Goal: Navigation & Orientation: Find specific page/section

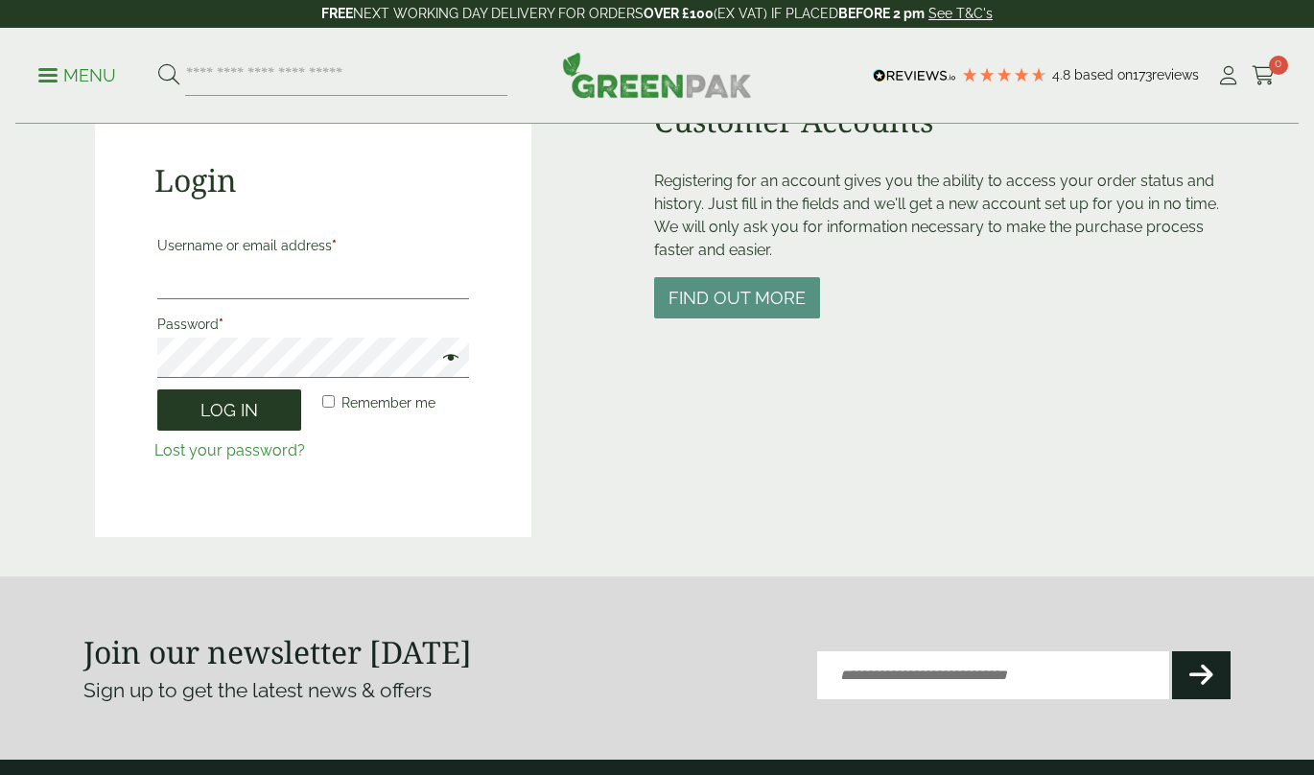
scroll to position [199, 0]
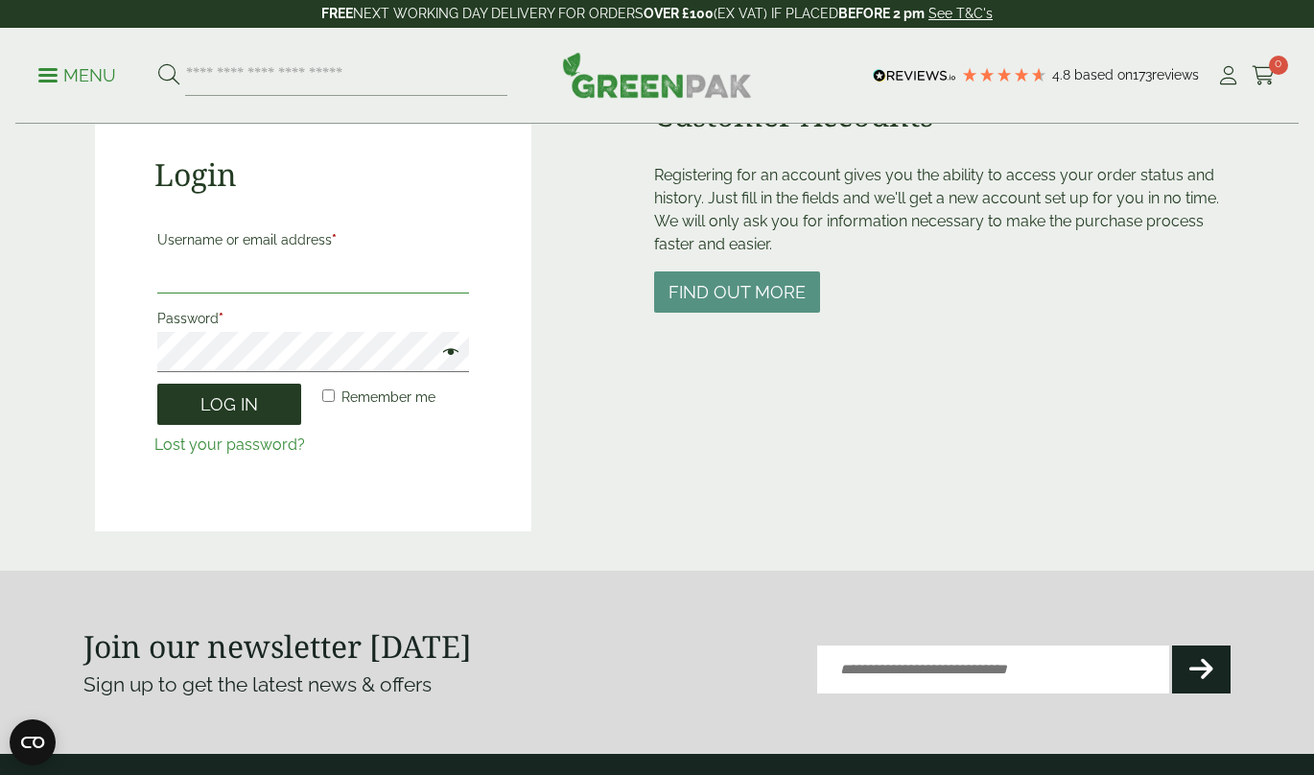
type input "**********"
click at [221, 410] on button "Log in" at bounding box center [229, 404] width 144 height 41
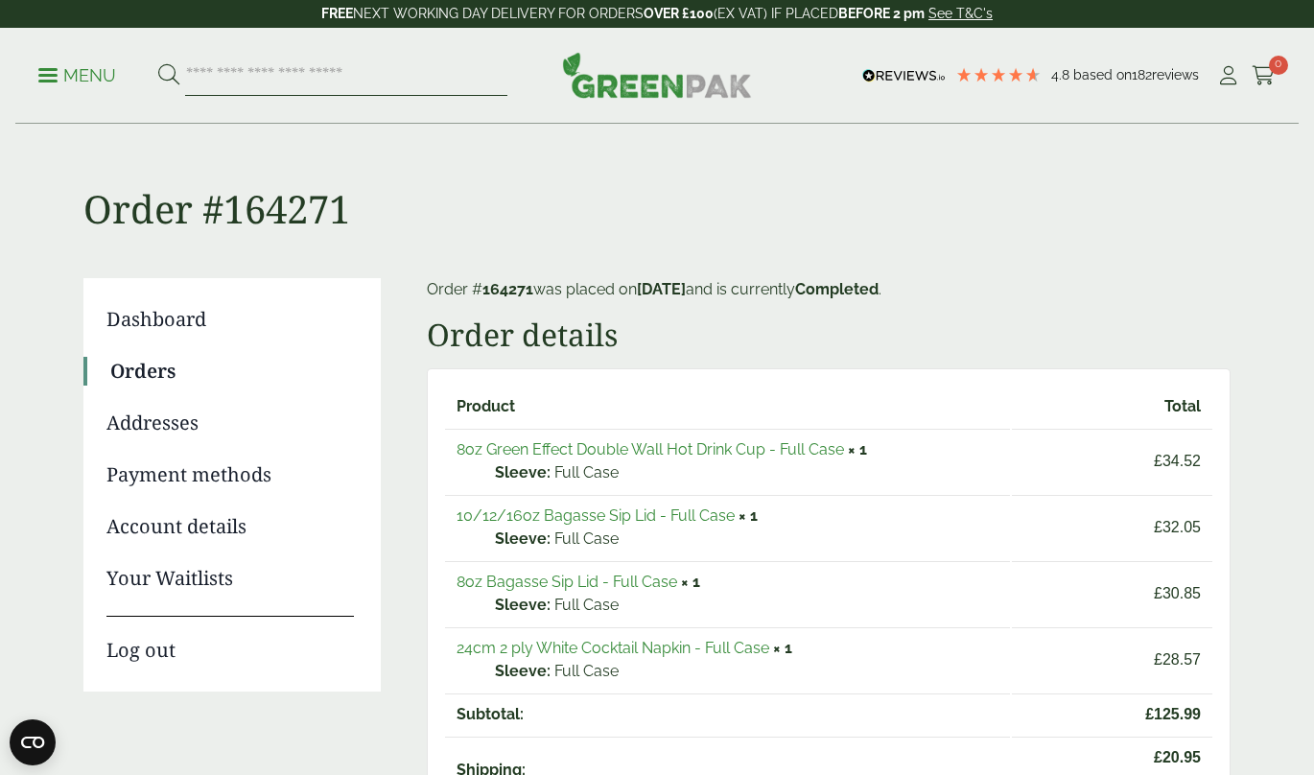
click at [225, 78] on input "search" at bounding box center [346, 76] width 322 height 40
type input "**********"
click at [158, 63] on button at bounding box center [168, 75] width 21 height 25
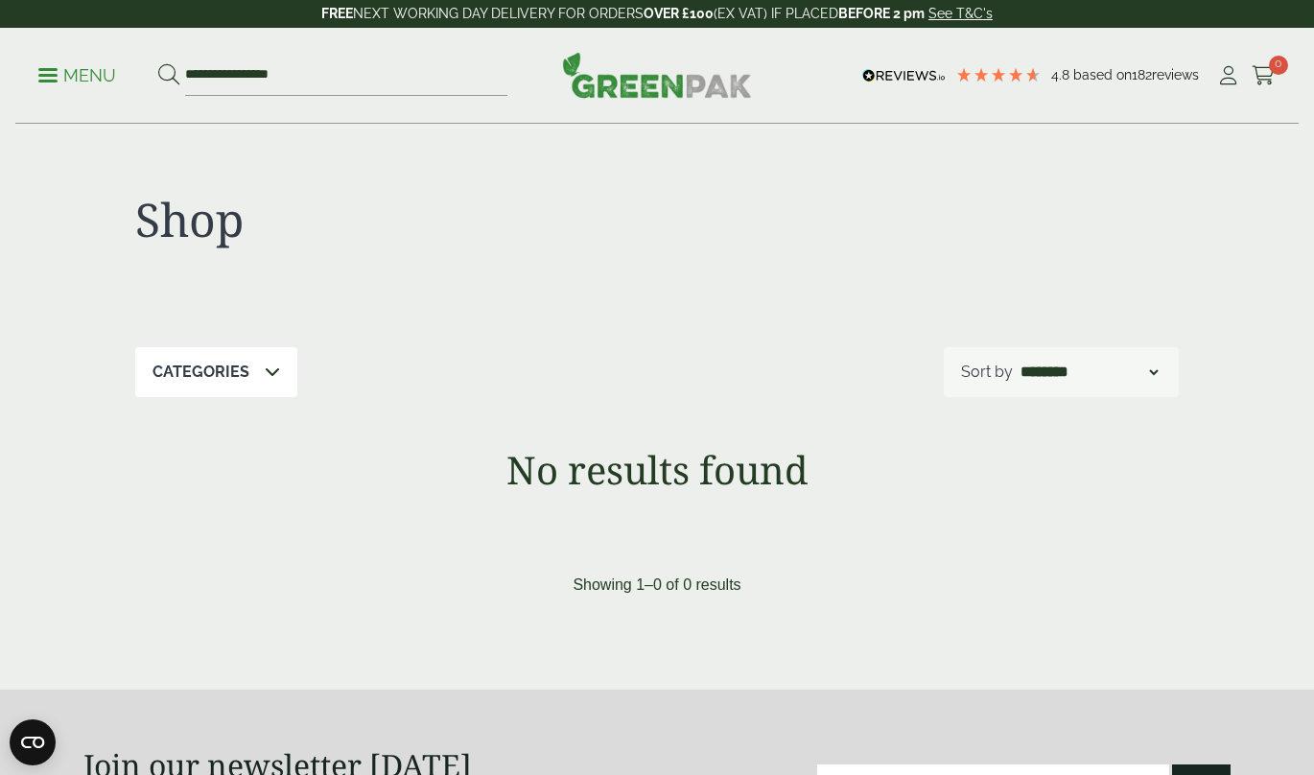
click at [61, 73] on p "Menu" at bounding box center [77, 75] width 78 height 23
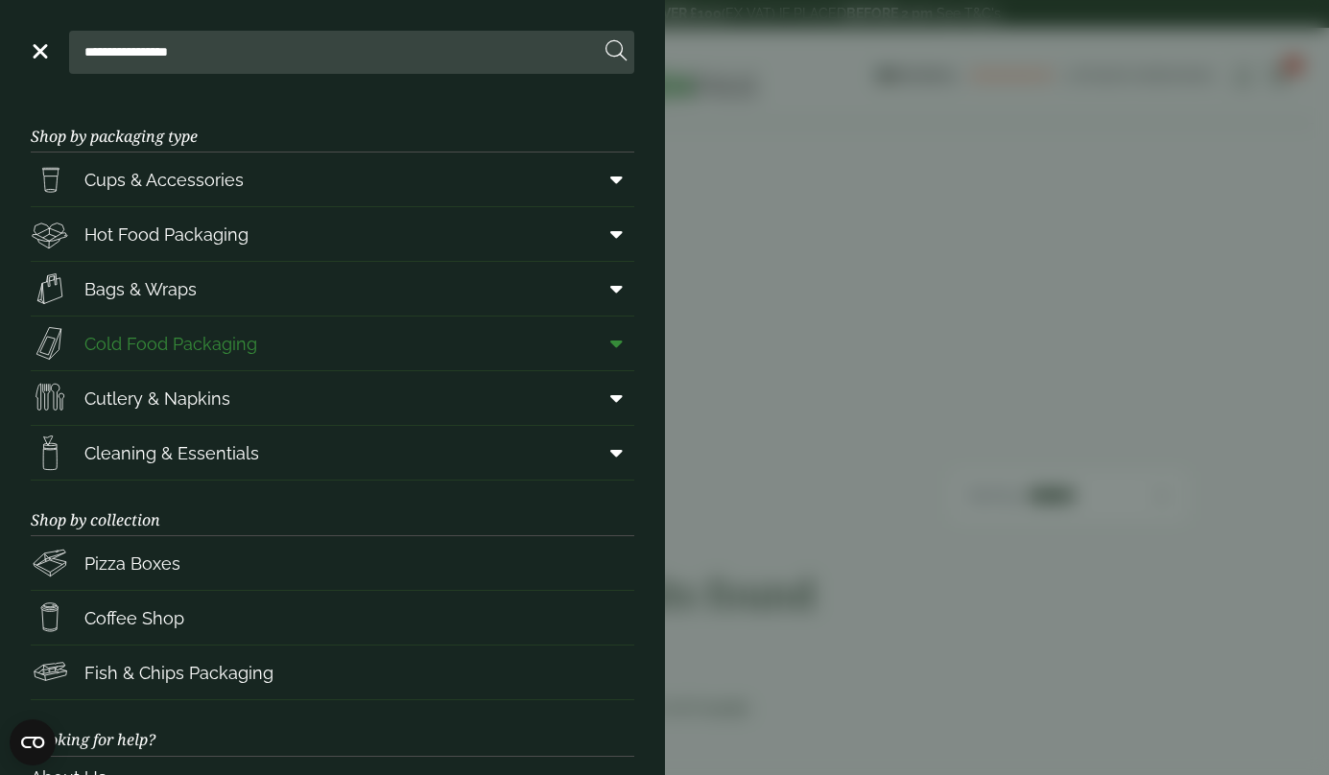
click at [183, 342] on span "Cold Food Packaging" at bounding box center [170, 344] width 173 height 26
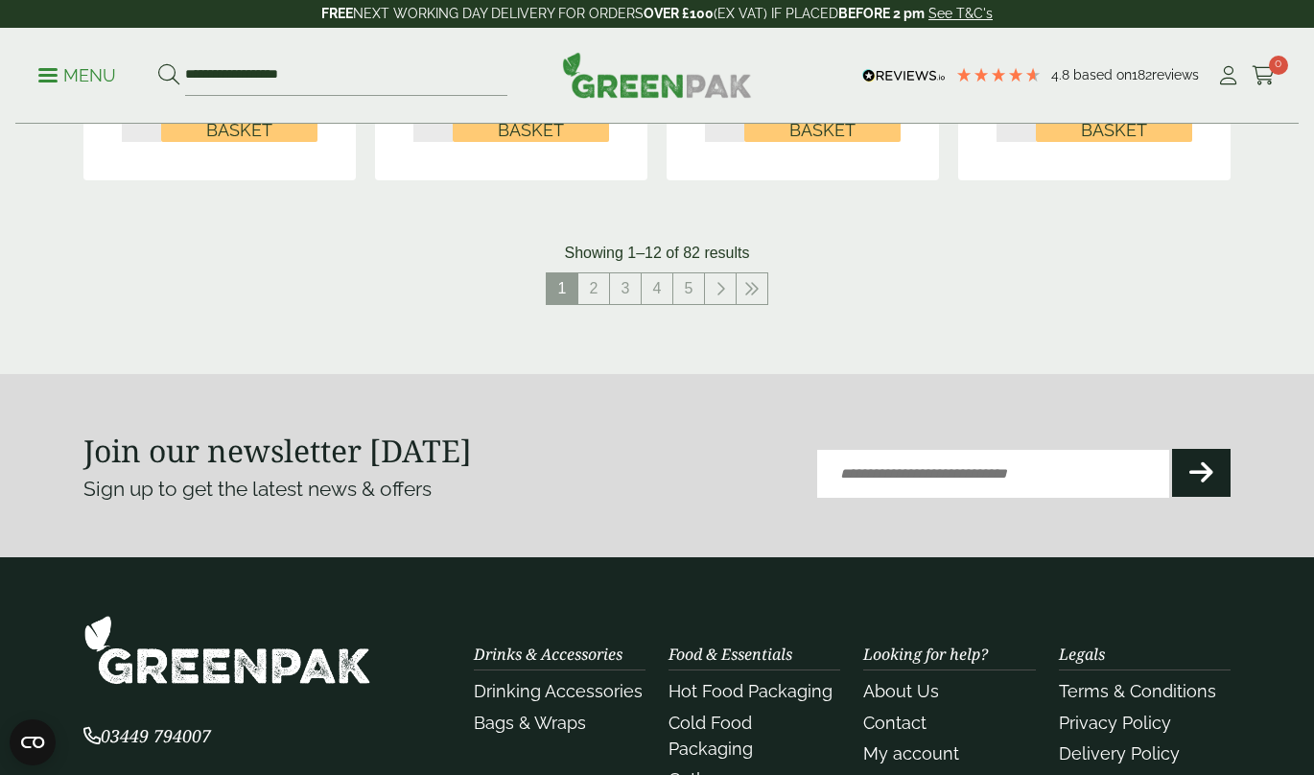
scroll to position [2272, 0]
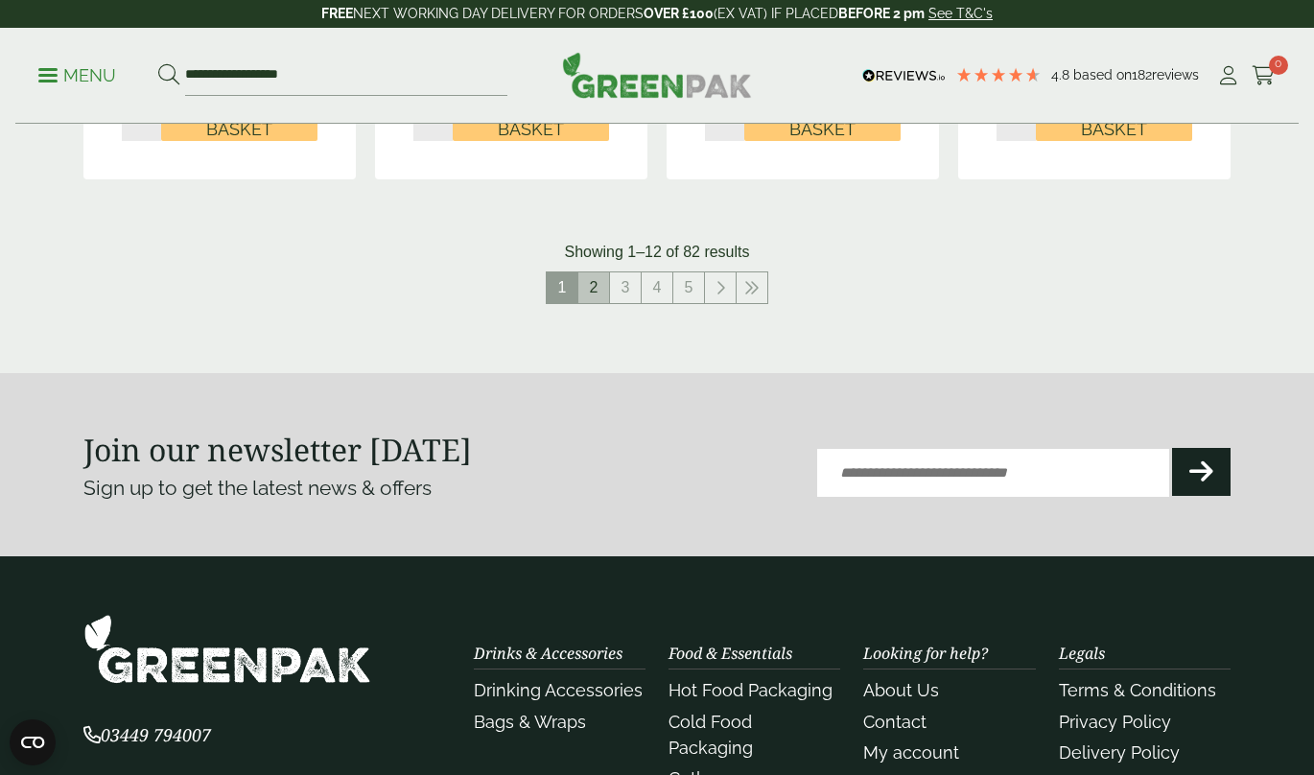
click at [596, 287] on link "2" at bounding box center [594, 287] width 31 height 31
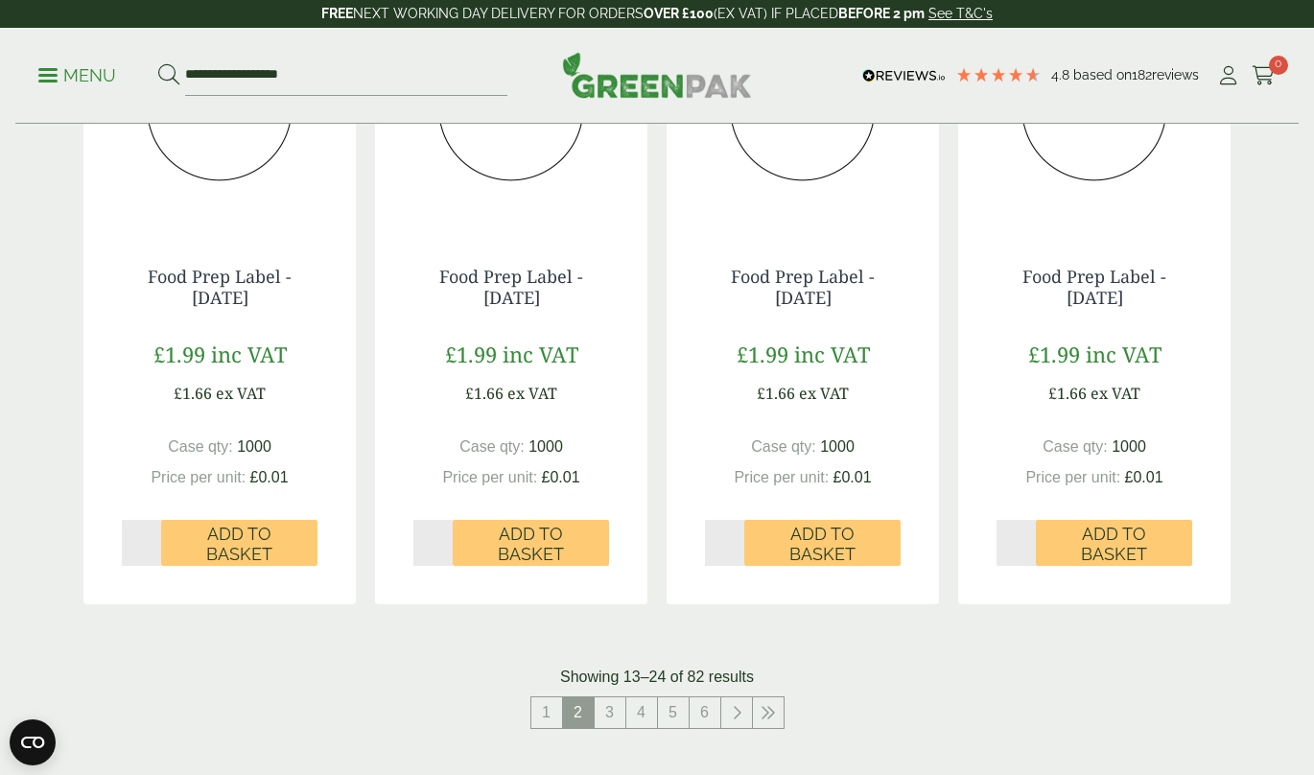
scroll to position [1908, 0]
click at [612, 723] on link "3" at bounding box center [610, 713] width 31 height 31
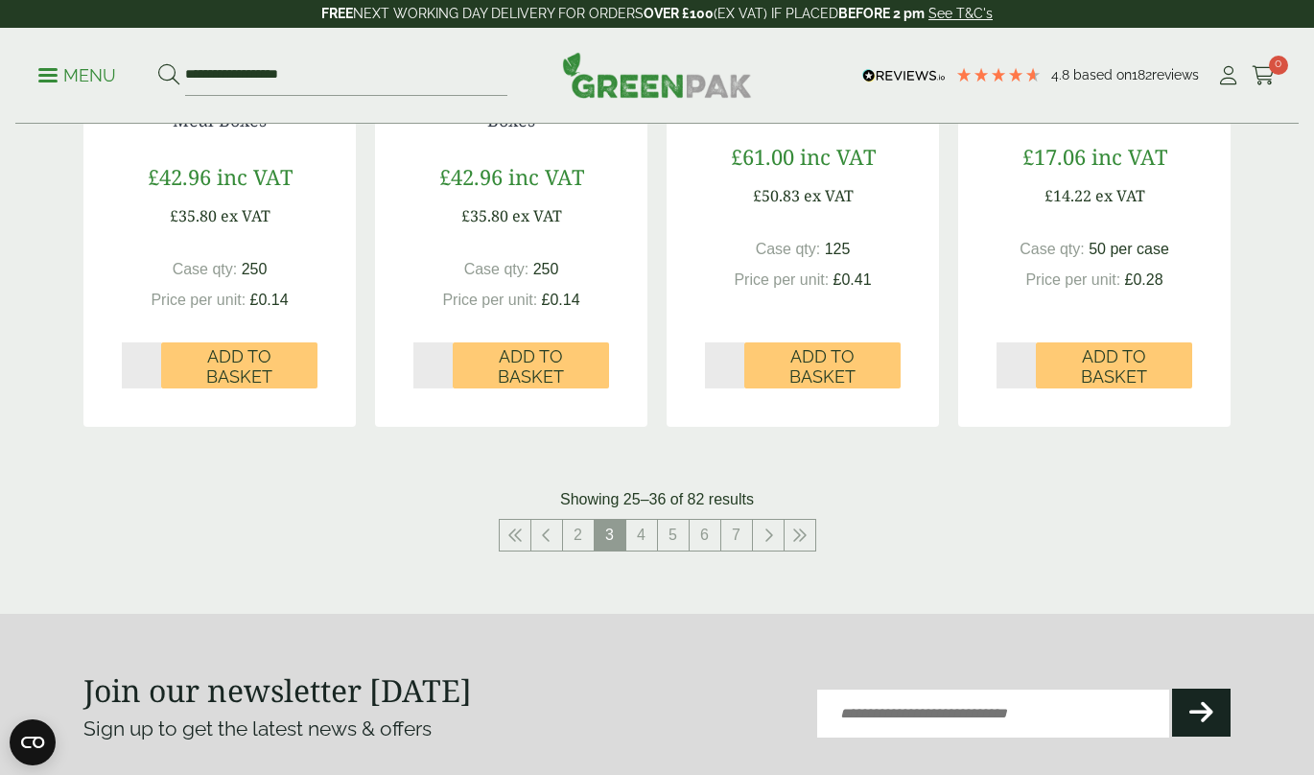
scroll to position [2024, 0]
click at [642, 526] on link "4" at bounding box center [642, 535] width 31 height 31
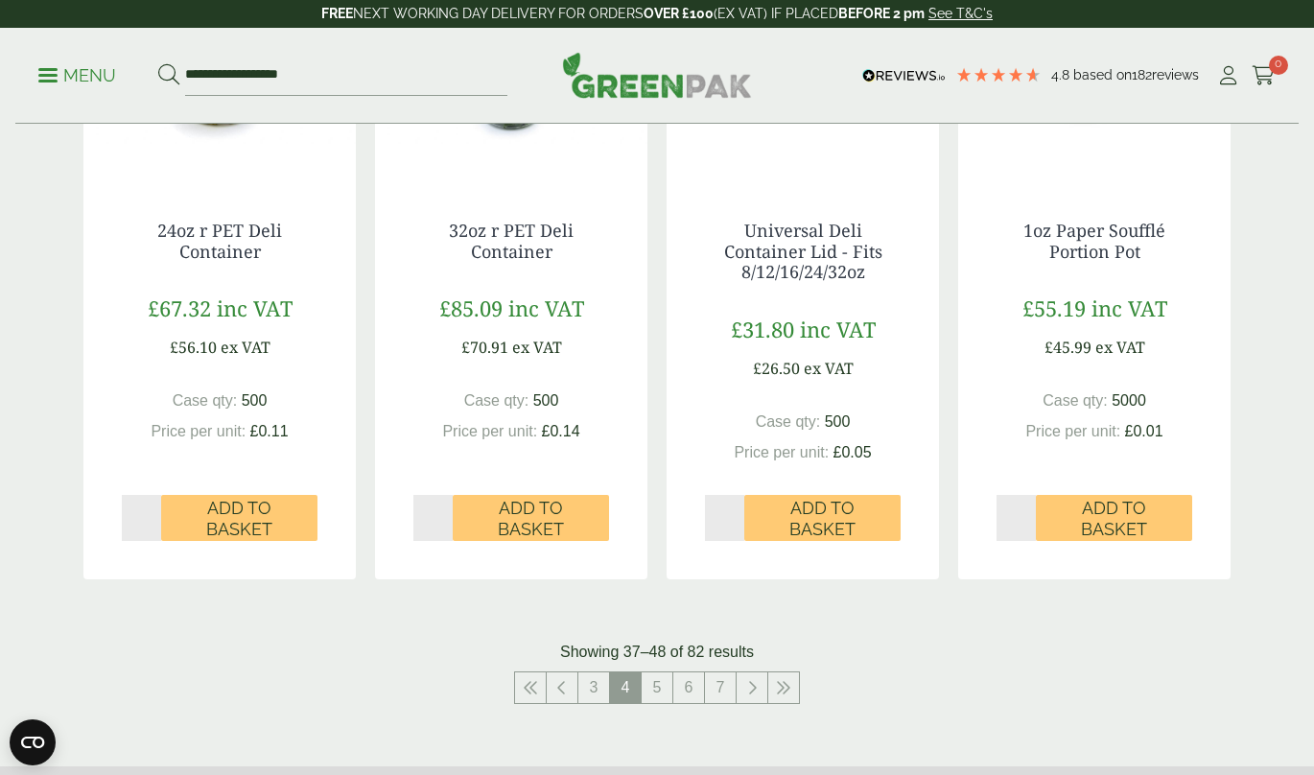
scroll to position [2002, 0]
click at [664, 690] on link "5" at bounding box center [657, 687] width 31 height 31
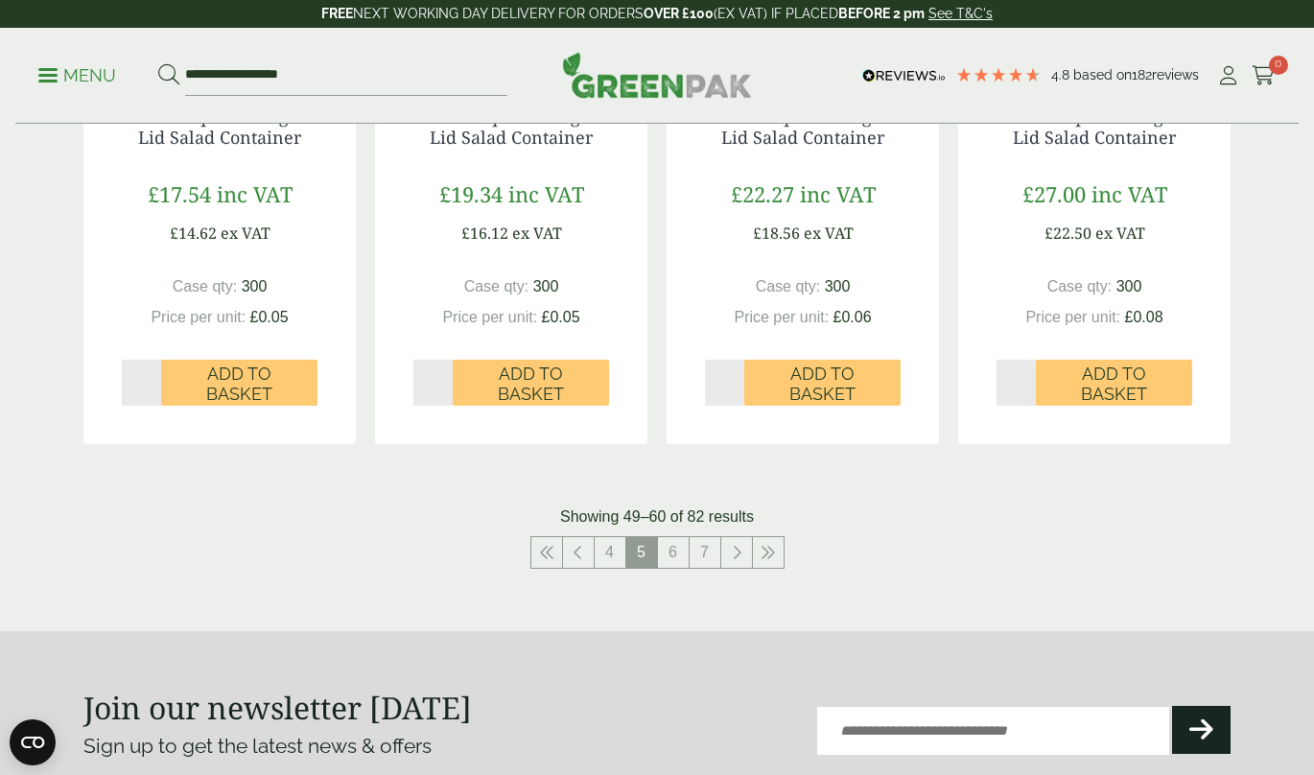
scroll to position [2008, 0]
click at [677, 544] on link "6" at bounding box center [673, 551] width 31 height 31
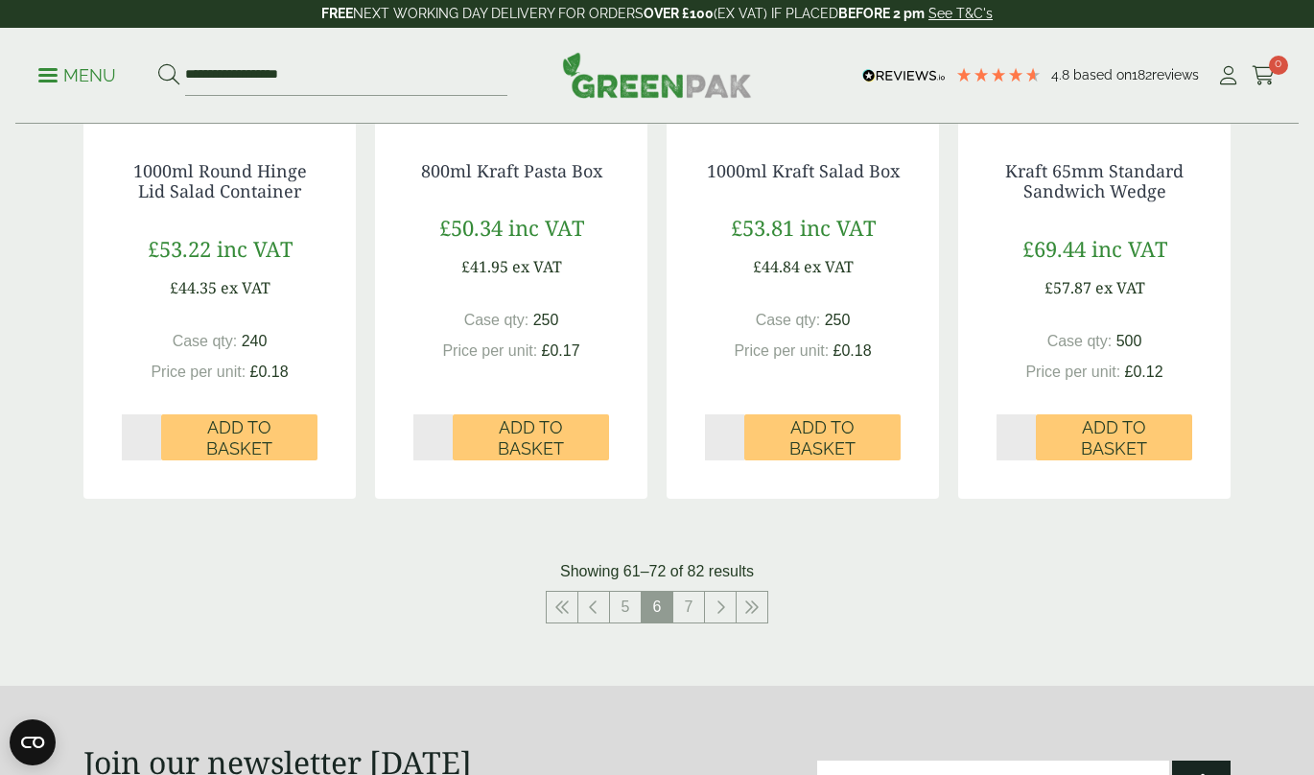
scroll to position [2065, 0]
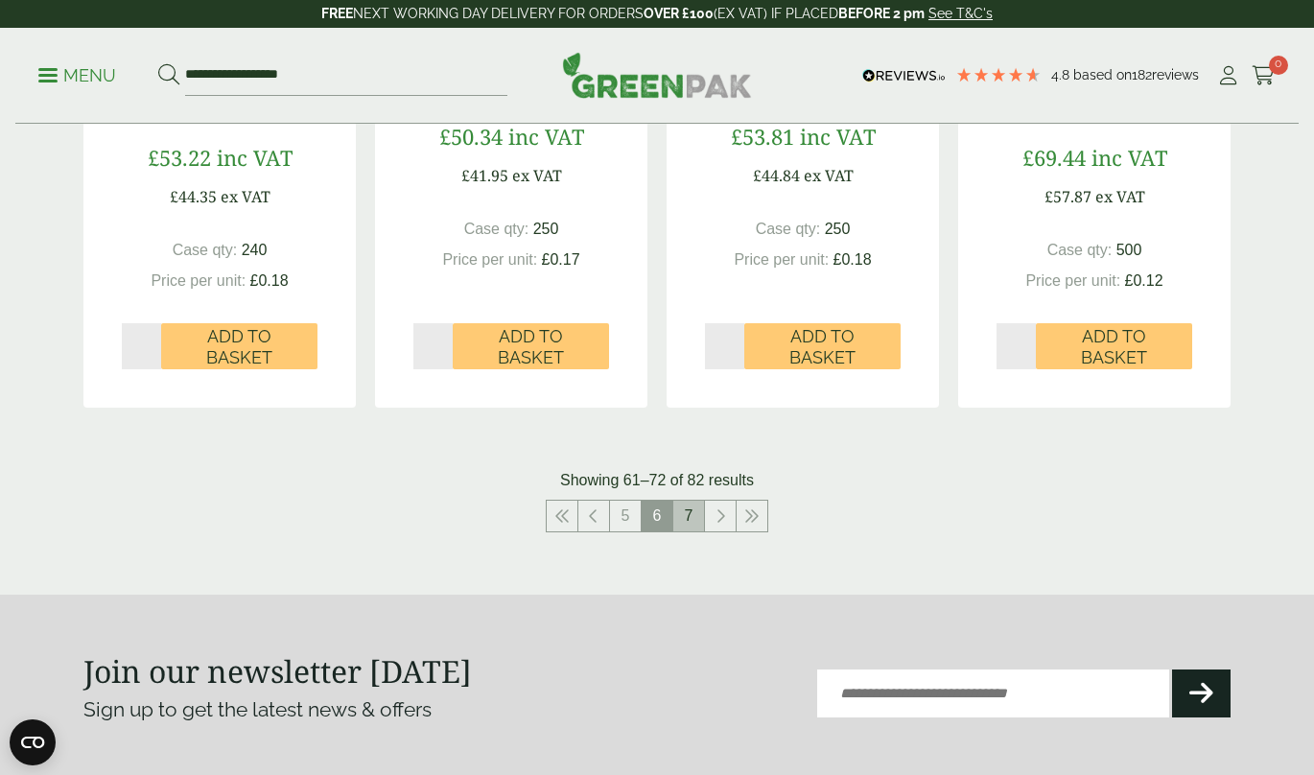
click at [678, 515] on link "7" at bounding box center [689, 516] width 31 height 31
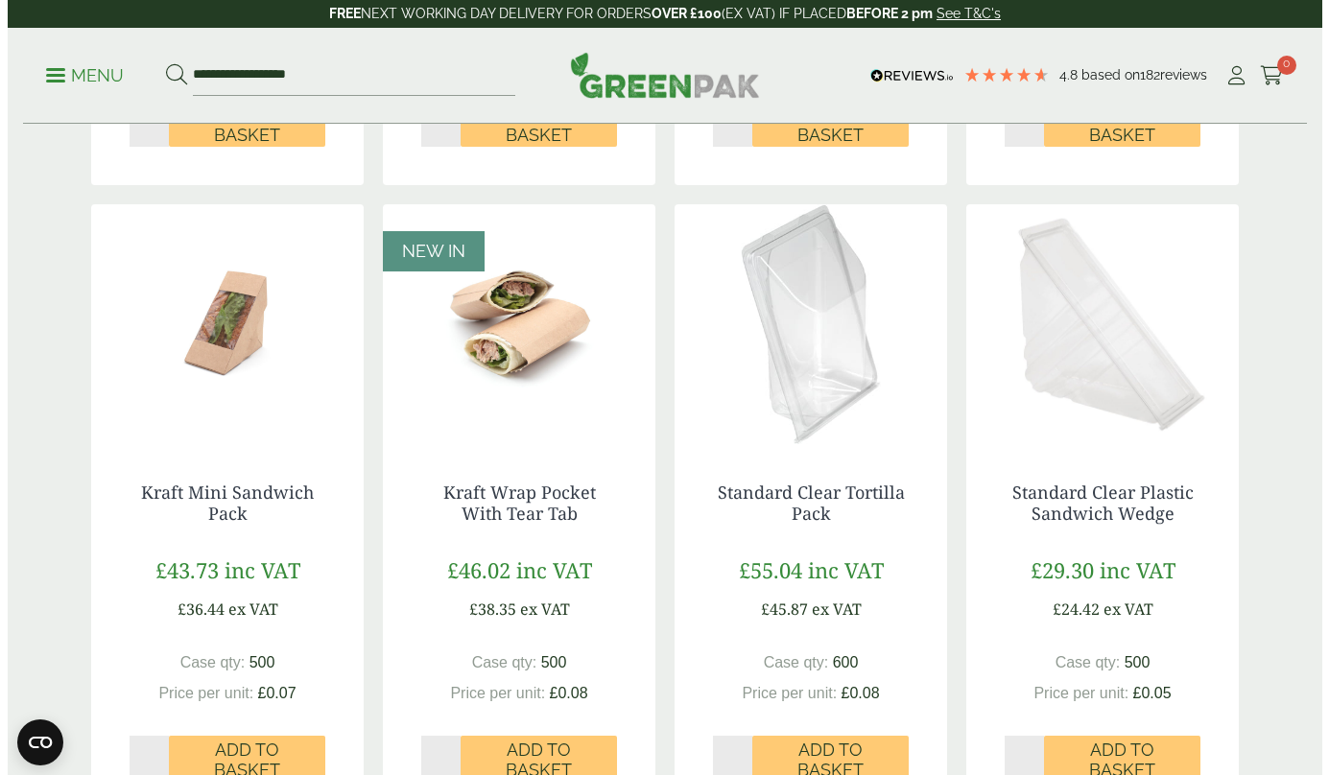
scroll to position [1759, 0]
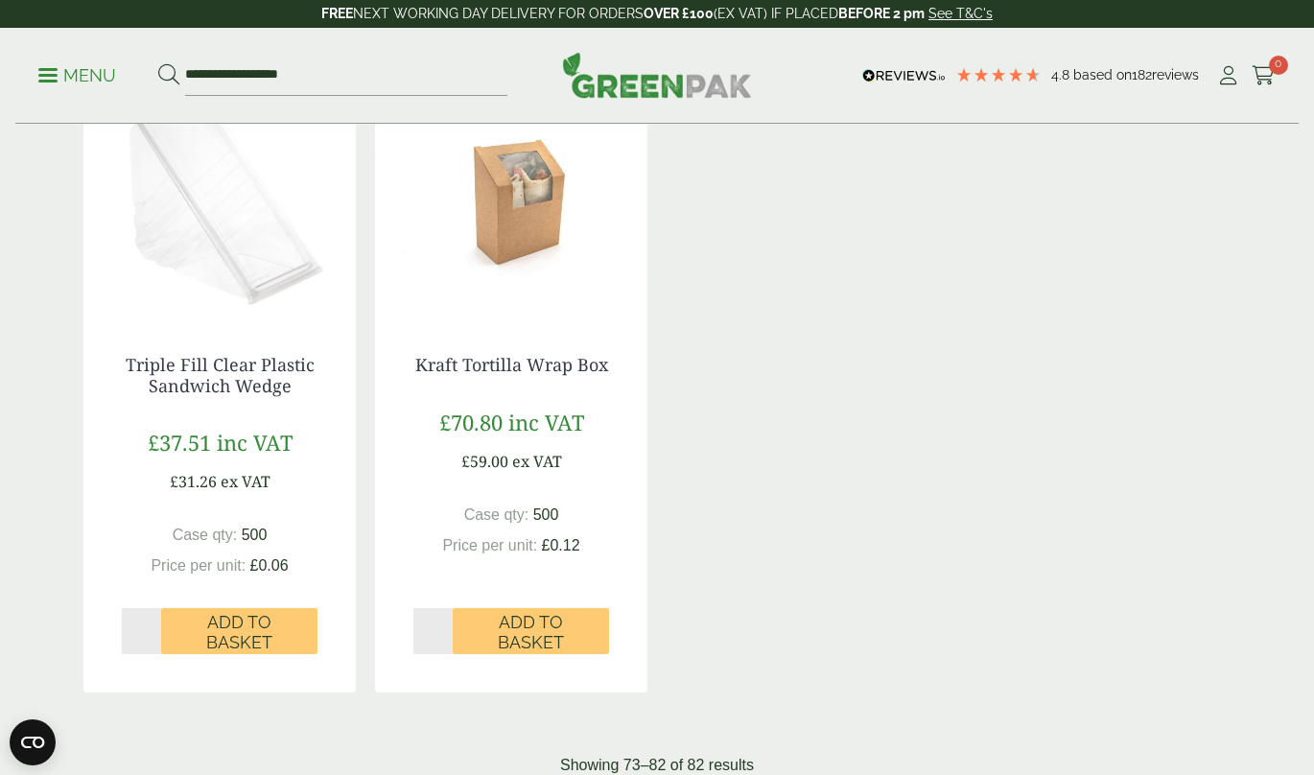
click at [75, 79] on p "Menu" at bounding box center [77, 75] width 78 height 23
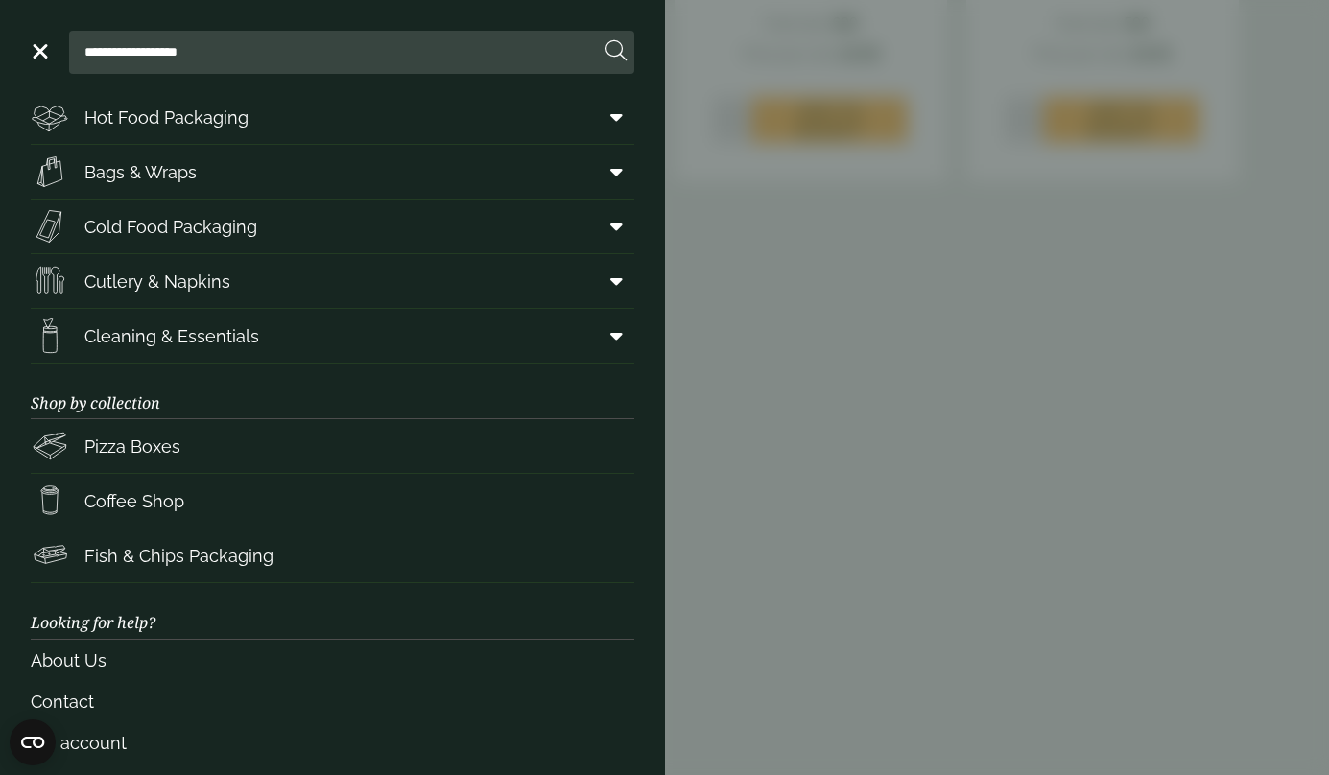
scroll to position [177, 0]
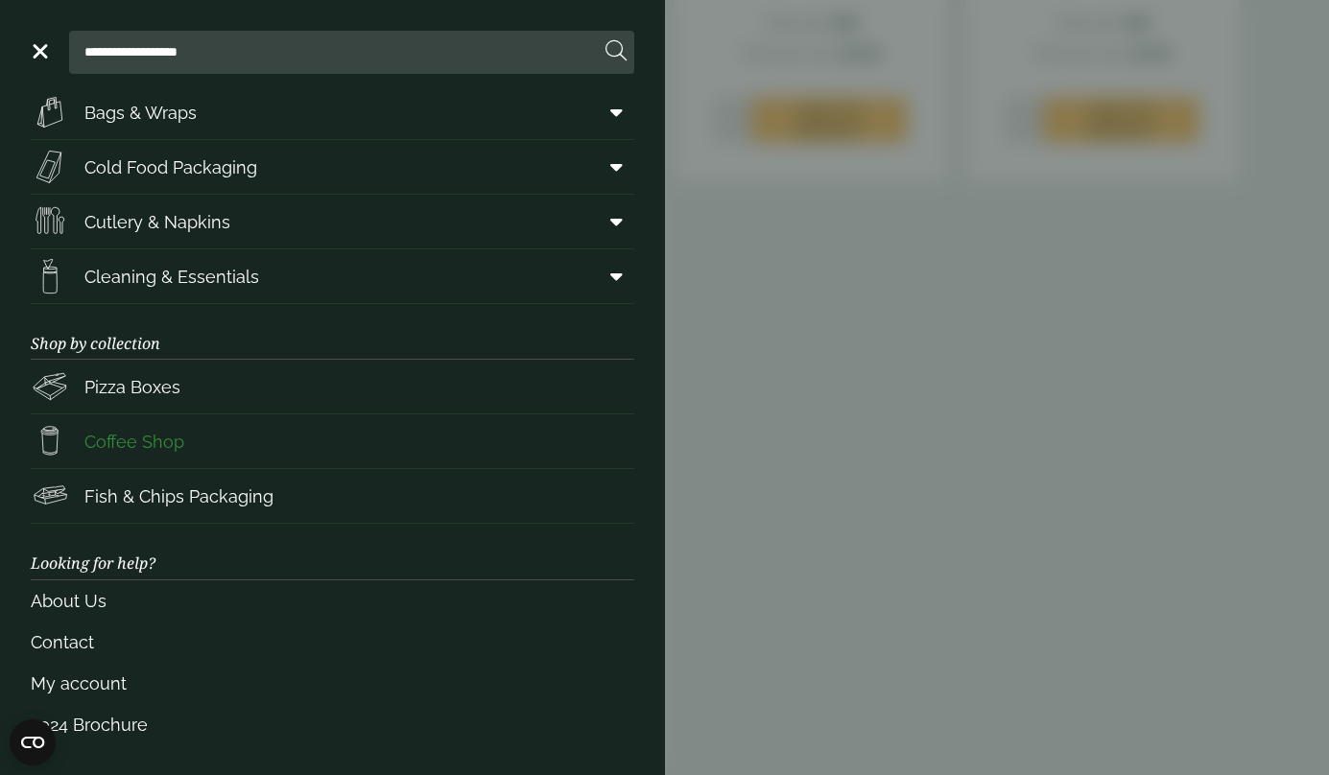
click at [130, 436] on span "Coffee Shop" at bounding box center [134, 442] width 100 height 26
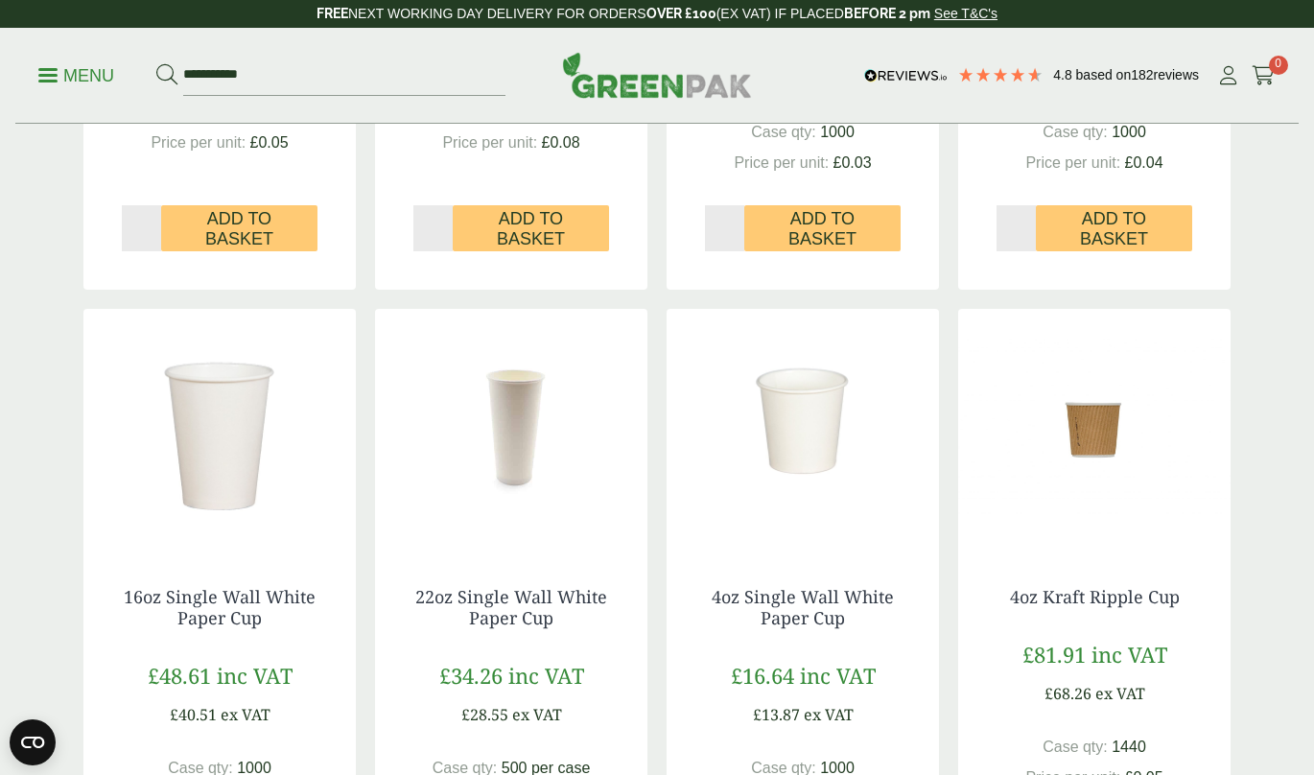
scroll to position [1976, 0]
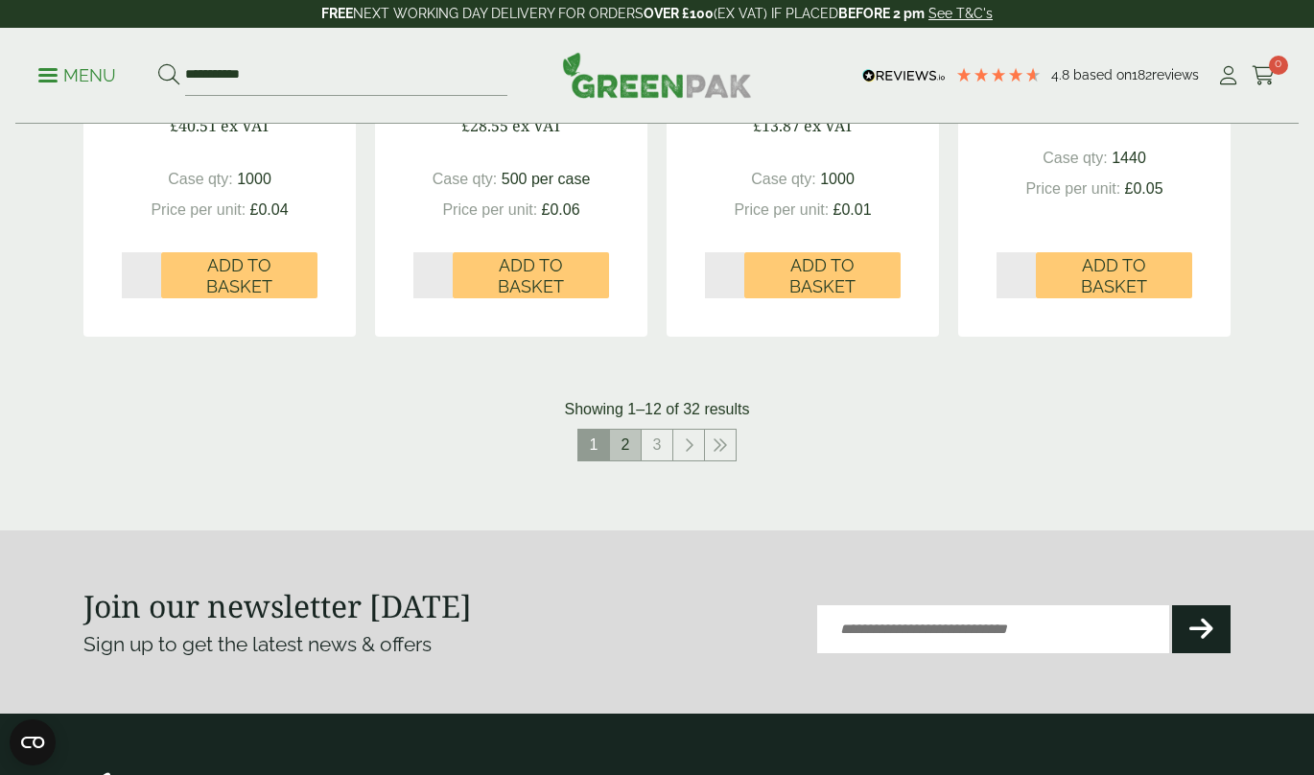
click at [633, 437] on link "2" at bounding box center [625, 445] width 31 height 31
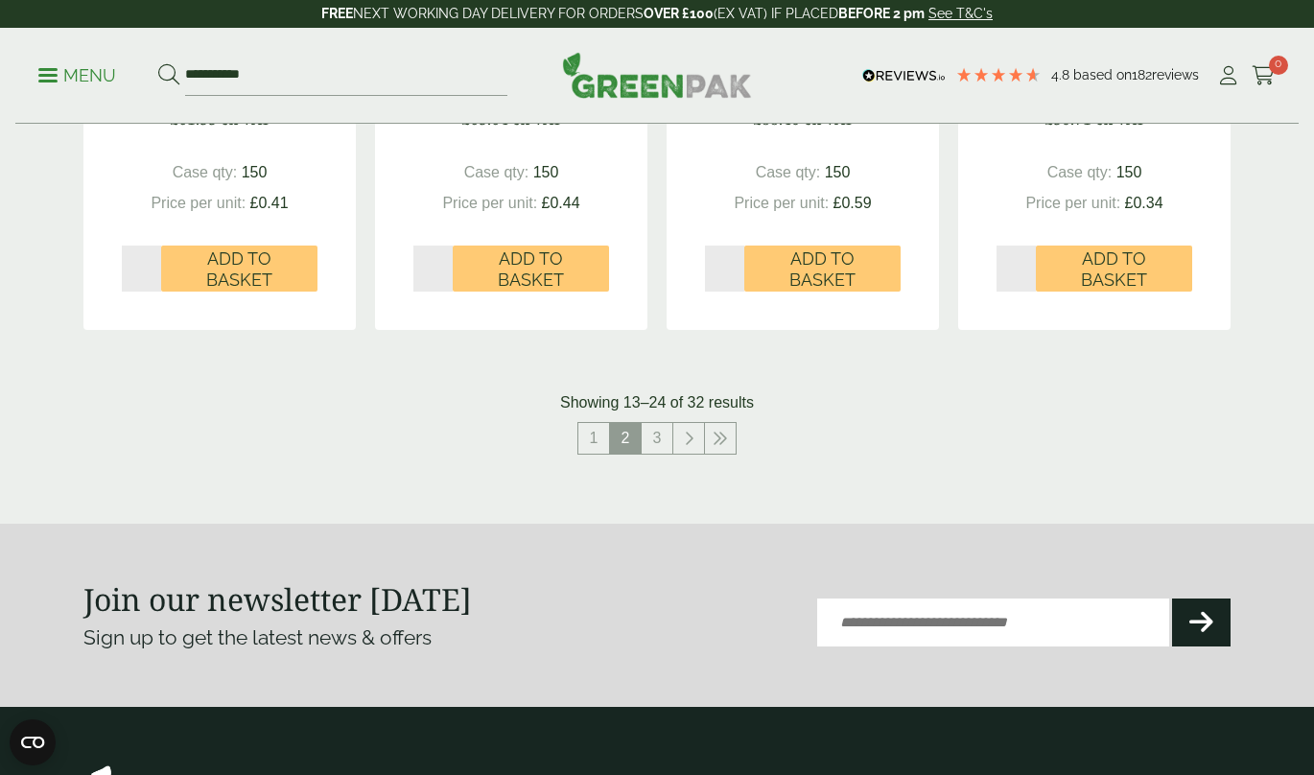
scroll to position [1997, 0]
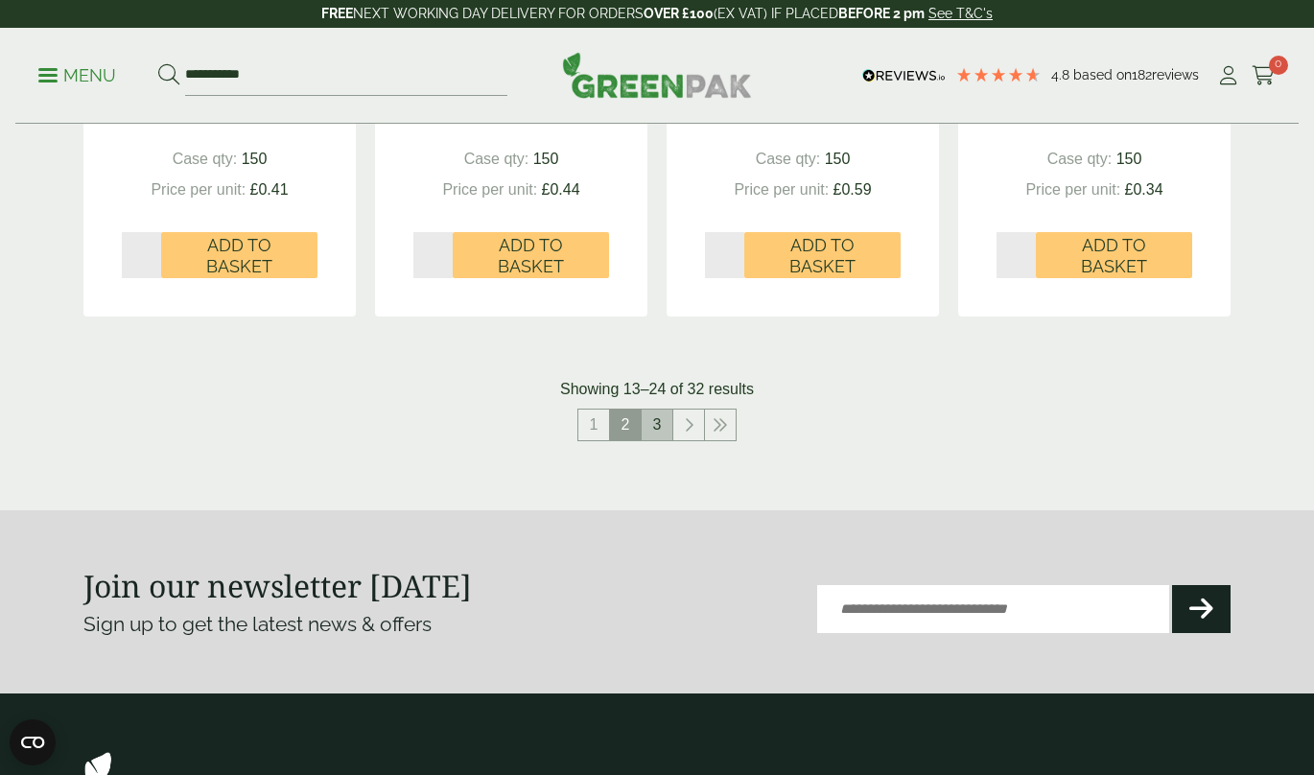
click at [658, 426] on link "3" at bounding box center [657, 425] width 31 height 31
